Goal: Task Accomplishment & Management: Use online tool/utility

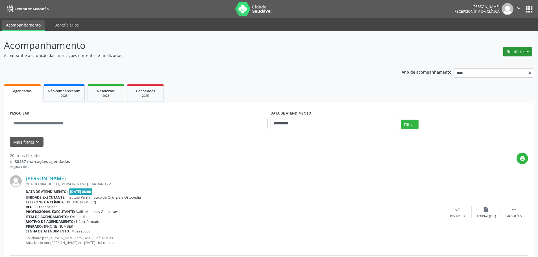
click at [519, 49] on button "Relatórios" at bounding box center [517, 52] width 29 height 10
click at [504, 64] on link "Agendamentos" at bounding box center [502, 64] width 61 height 8
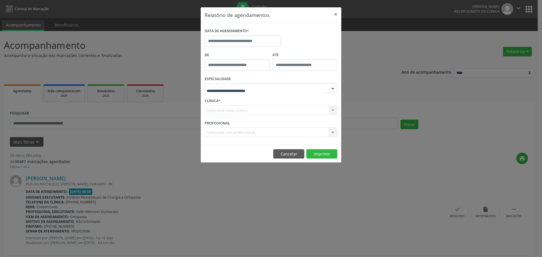
click at [260, 87] on div at bounding box center [271, 88] width 133 height 10
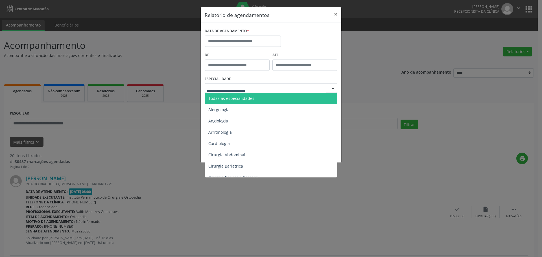
click at [246, 96] on span "Todas as especialidades" at bounding box center [232, 98] width 46 height 5
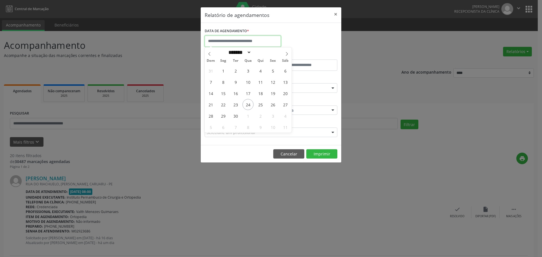
click at [234, 41] on input "text" at bounding box center [243, 41] width 76 height 11
click at [249, 105] on span "24" at bounding box center [248, 104] width 11 height 11
type input "**********"
click at [249, 105] on span "24" at bounding box center [248, 104] width 11 height 11
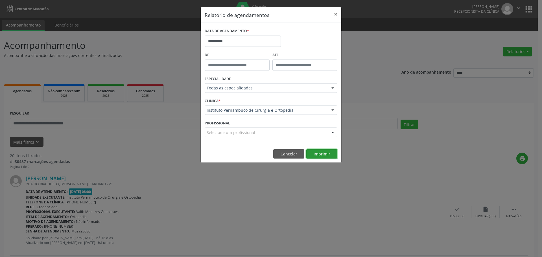
click at [318, 156] on button "Imprimir" at bounding box center [322, 154] width 31 height 10
click at [288, 155] on button "Cancelar" at bounding box center [288, 154] width 31 height 10
